Goal: Obtain resource: Download file/media

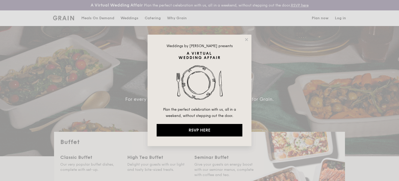
select select
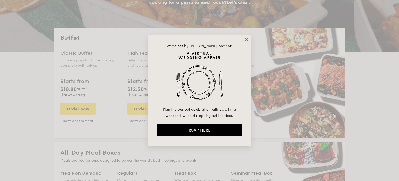
click at [247, 39] on icon at bounding box center [246, 39] width 3 height 3
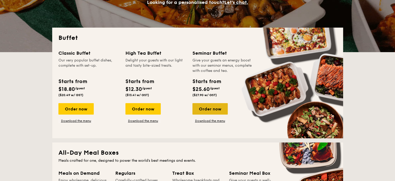
click at [211, 109] on div "Order now" at bounding box center [210, 108] width 35 height 11
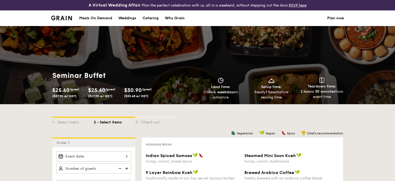
select select
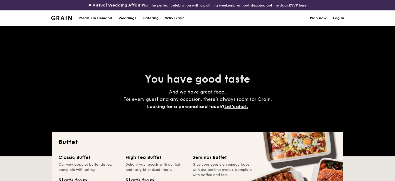
scroll to position [114, 0]
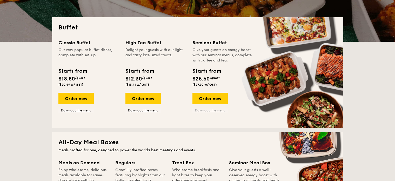
click at [213, 110] on link "Download the menu" at bounding box center [210, 110] width 35 height 4
